Goal: Task Accomplishment & Management: Complete application form

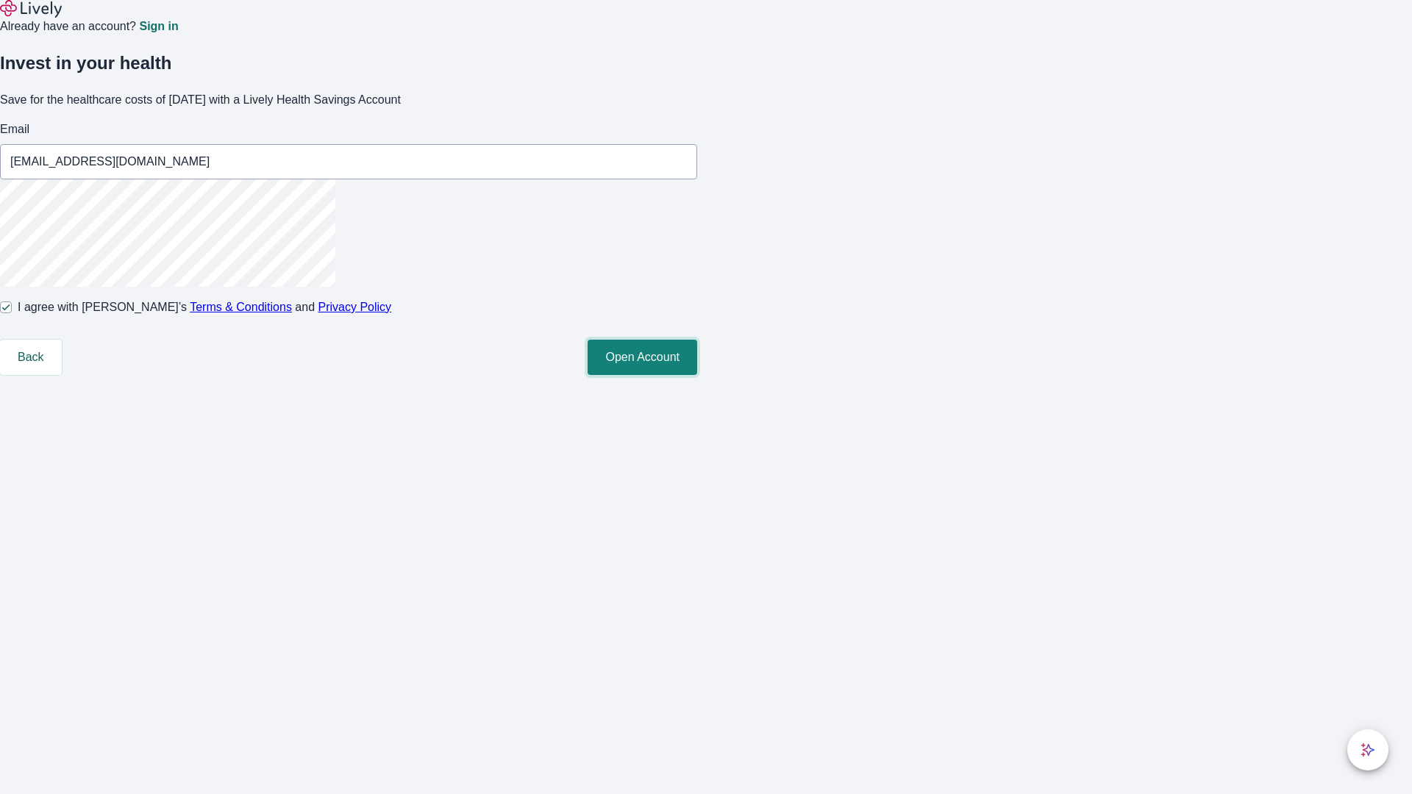
click at [697, 375] on button "Open Account" at bounding box center [643, 357] width 110 height 35
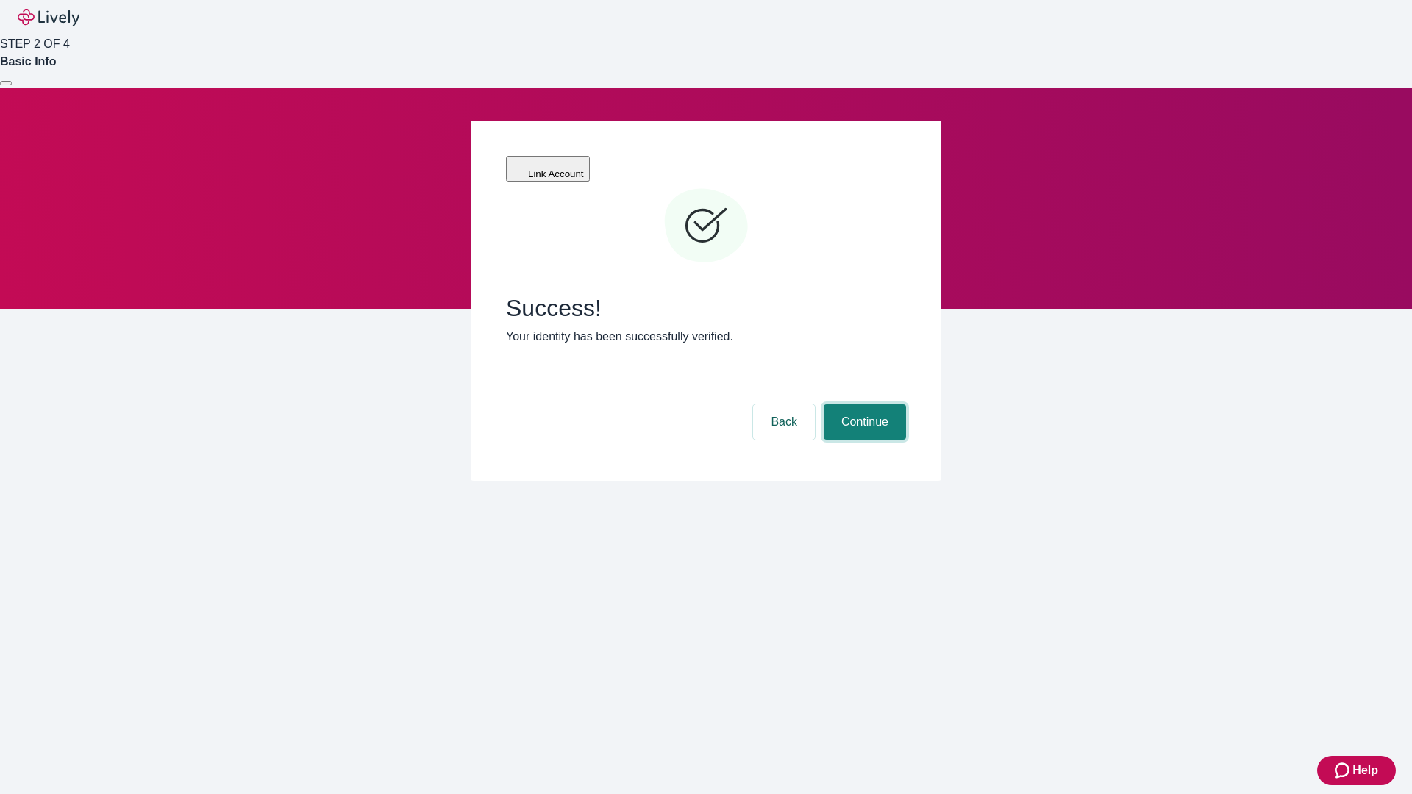
click at [863, 405] on button "Continue" at bounding box center [865, 422] width 82 height 35
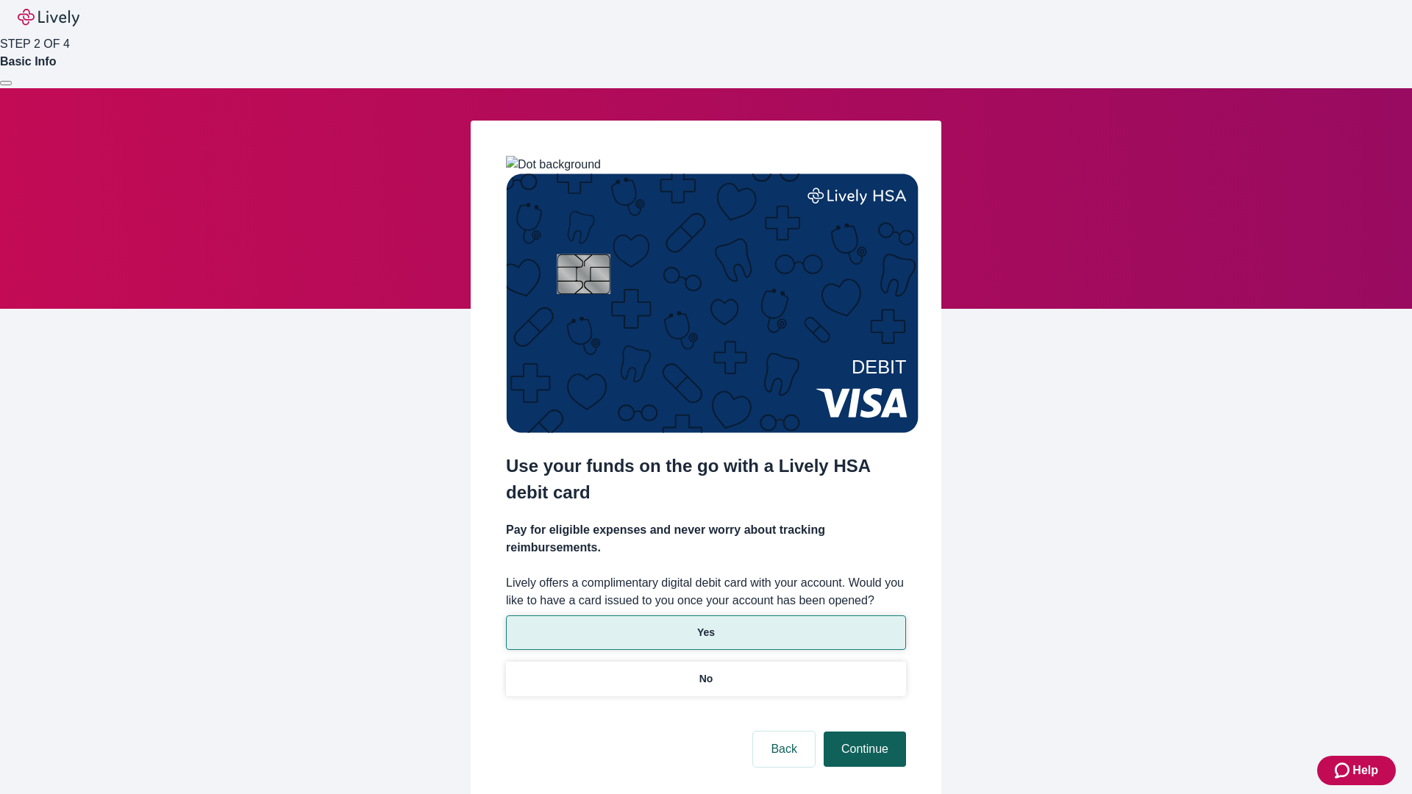
click at [705, 625] on p "Yes" at bounding box center [706, 632] width 18 height 15
click at [863, 732] on button "Continue" at bounding box center [865, 749] width 82 height 35
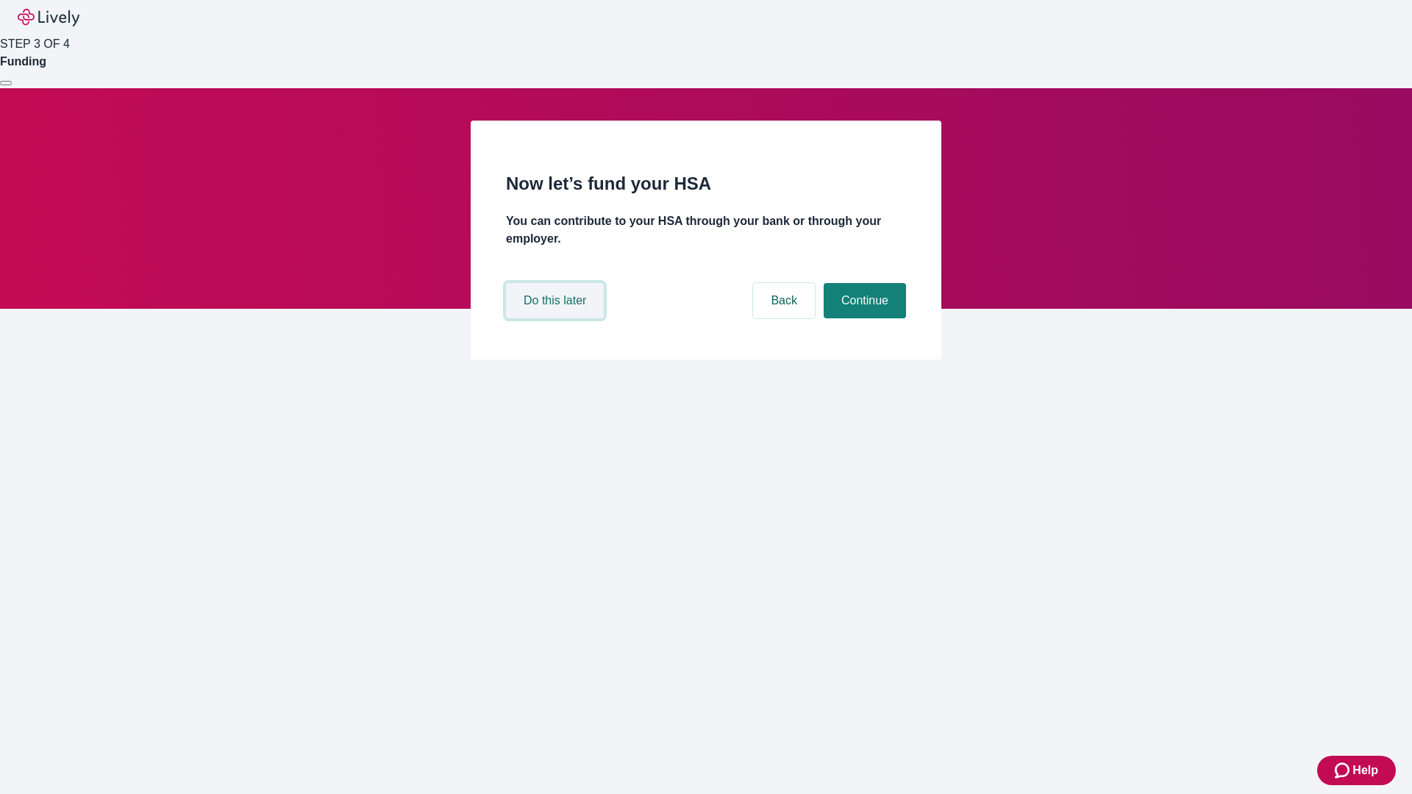
click at [557, 318] on button "Do this later" at bounding box center [555, 300] width 98 height 35
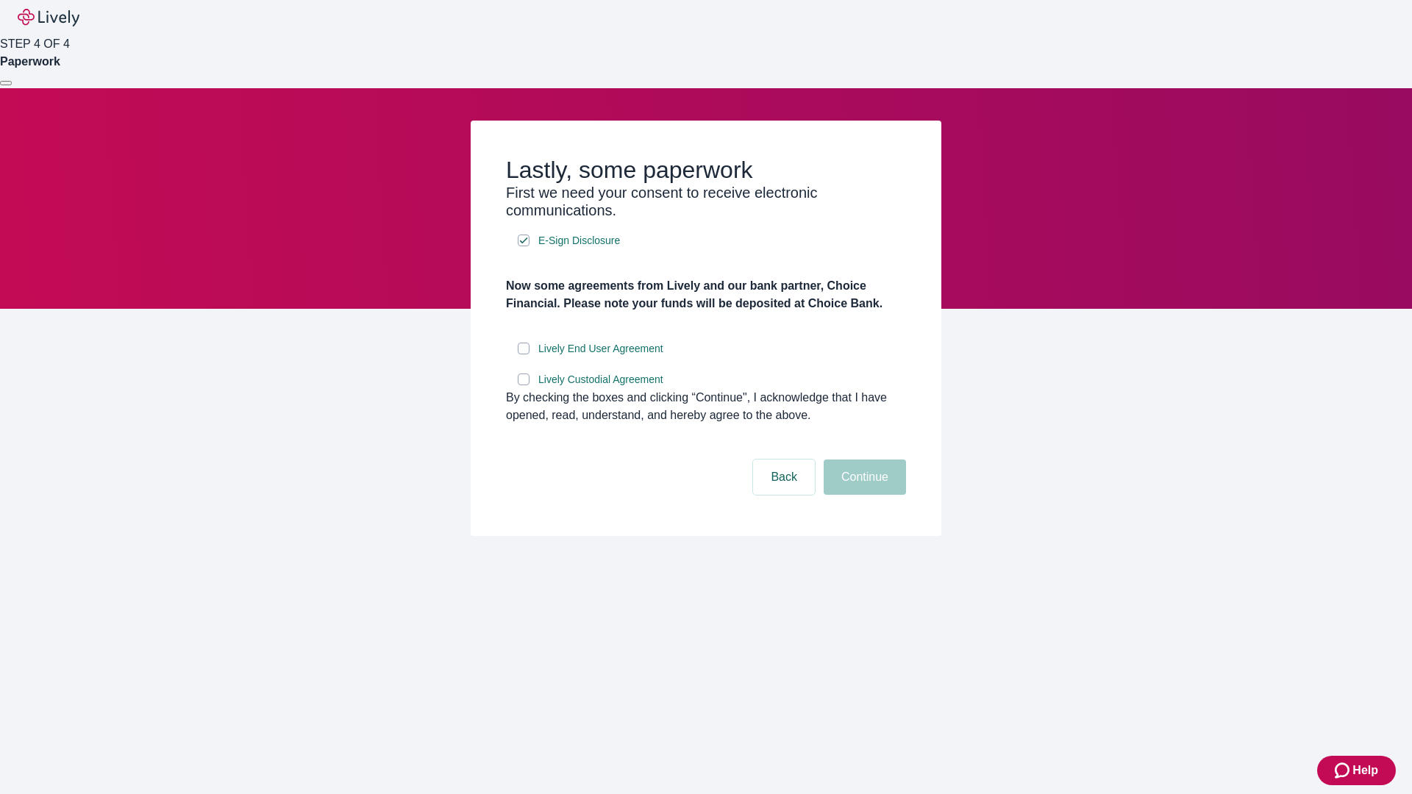
click at [524, 354] on input "Lively End User Agreement" at bounding box center [524, 349] width 12 height 12
checkbox input "true"
click at [524, 385] on input "Lively Custodial Agreement" at bounding box center [524, 380] width 12 height 12
checkbox input "true"
click at [863, 495] on button "Continue" at bounding box center [865, 477] width 82 height 35
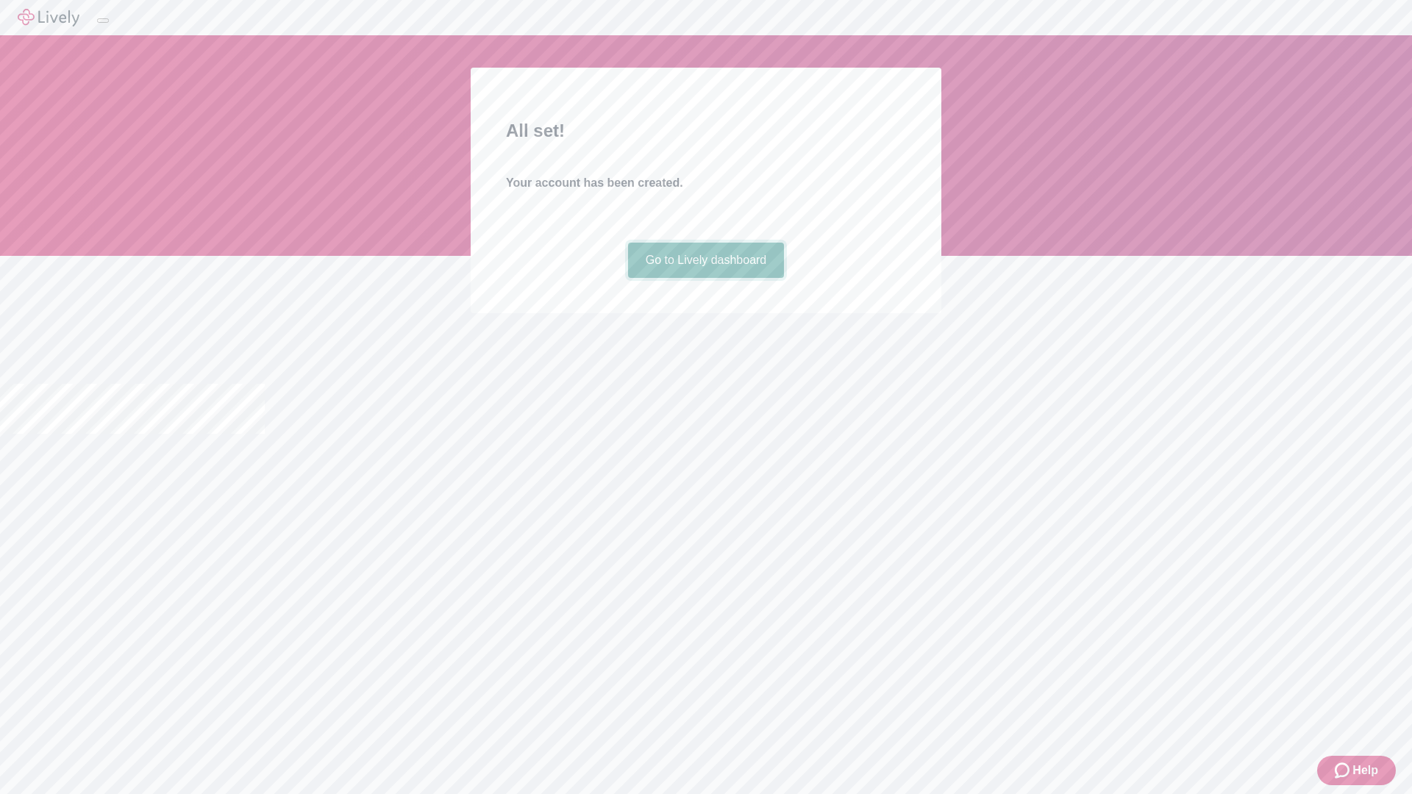
click at [705, 278] on link "Go to Lively dashboard" at bounding box center [706, 260] width 157 height 35
